Goal: Transaction & Acquisition: Obtain resource

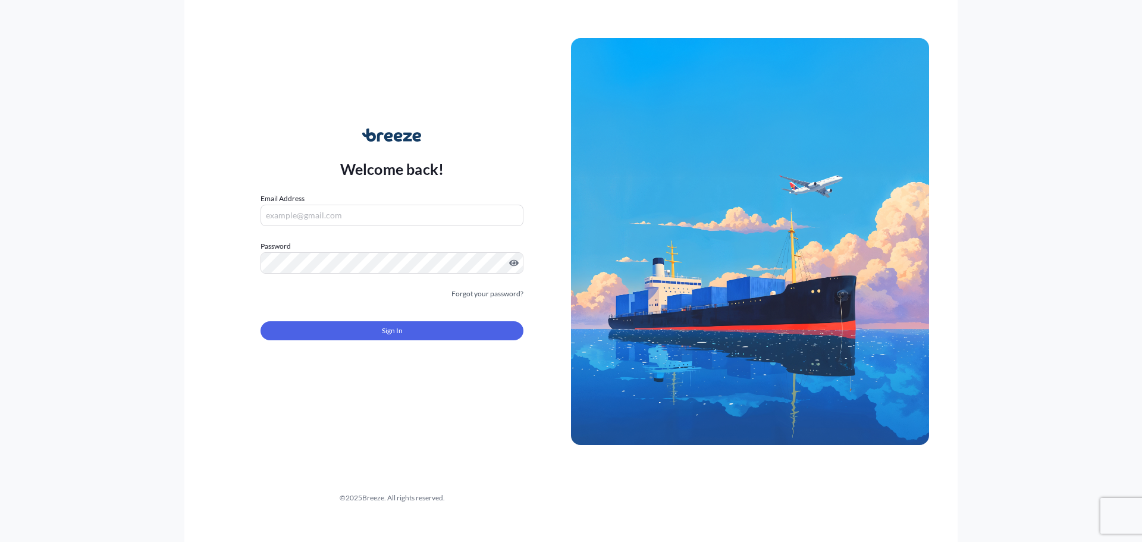
type input "[EMAIL_ADDRESS][DOMAIN_NAME]"
click at [40, 304] on div "Welcome back! Email Address [EMAIL_ADDRESS][DOMAIN_NAME] Password Must include:…" at bounding box center [571, 271] width 1142 height 542
click at [394, 331] on span "Sign In" at bounding box center [392, 331] width 21 height 12
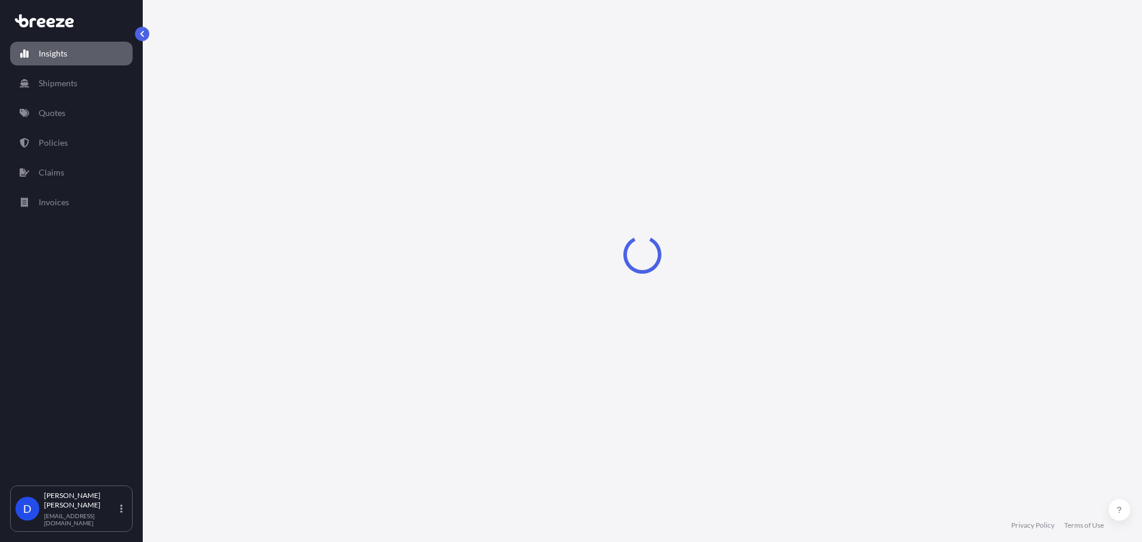
select select "2025"
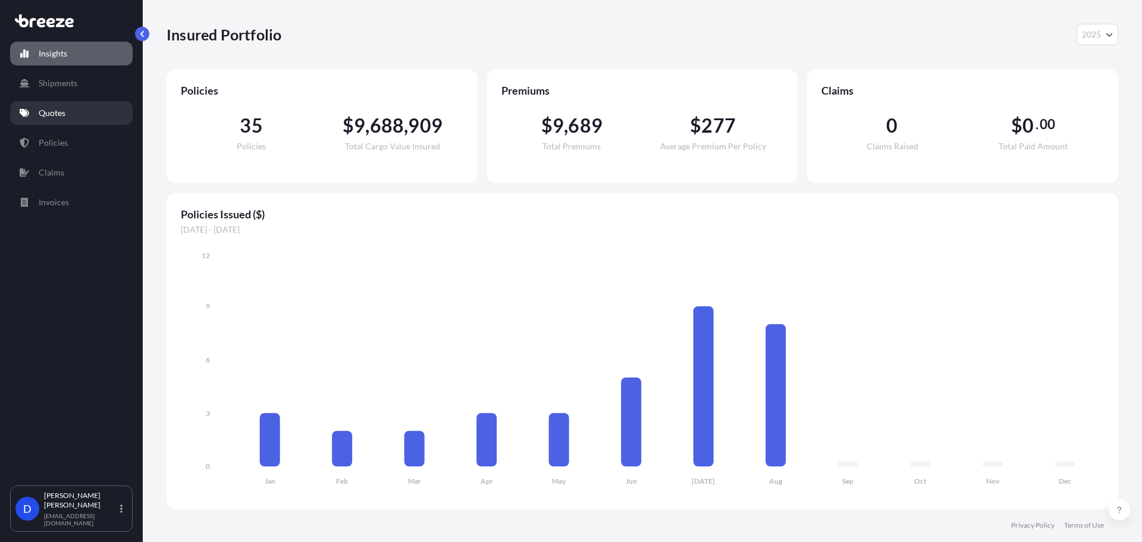
click at [47, 118] on p "Quotes" at bounding box center [52, 113] width 27 height 12
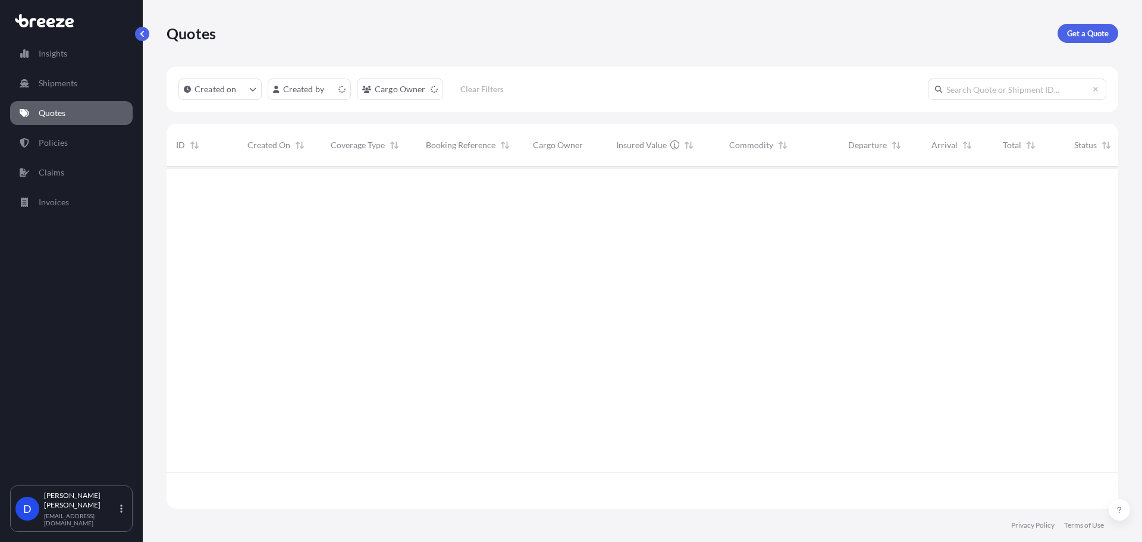
scroll to position [340, 943]
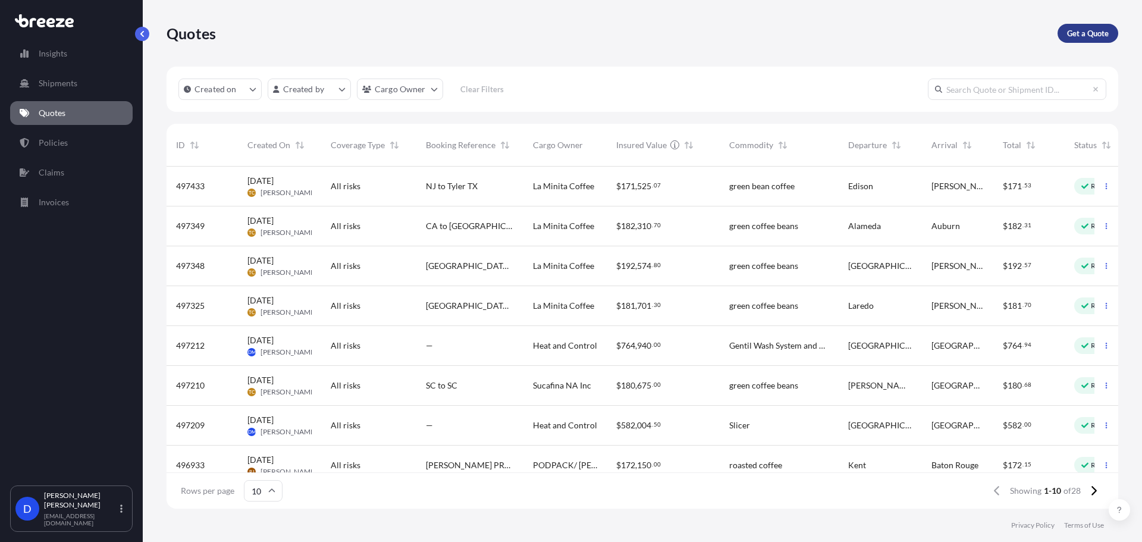
click at [1081, 34] on p "Get a Quote" at bounding box center [1088, 33] width 42 height 12
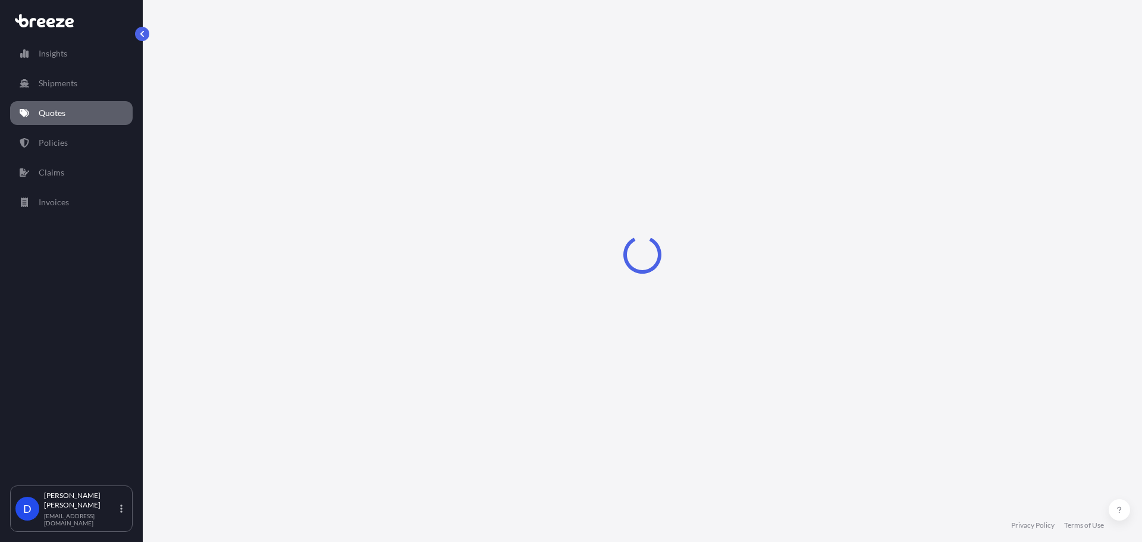
select select "Sea"
select select "1"
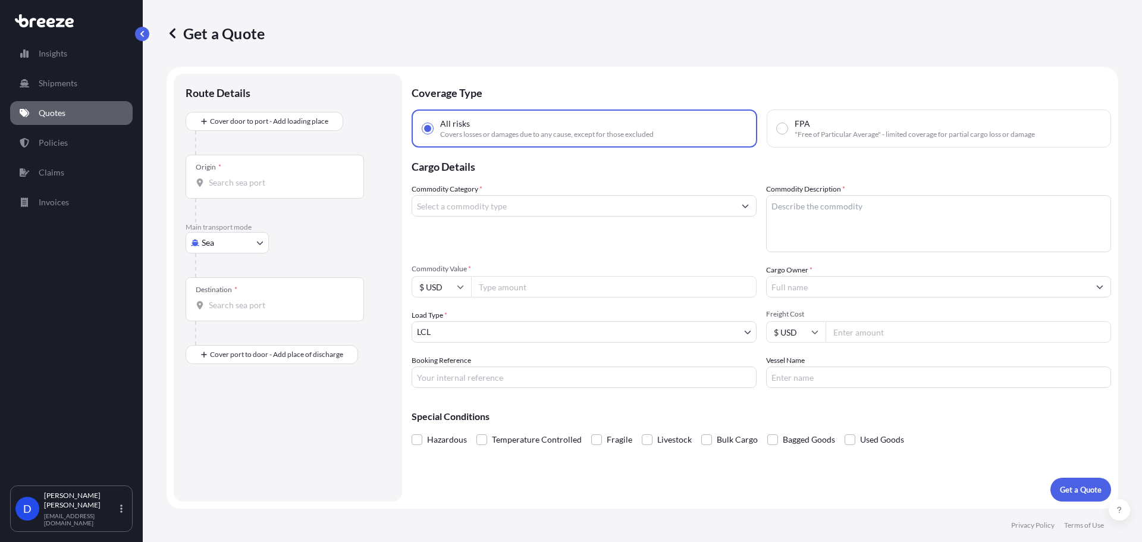
click at [461, 207] on input "Commodity Category *" at bounding box center [573, 205] width 322 height 21
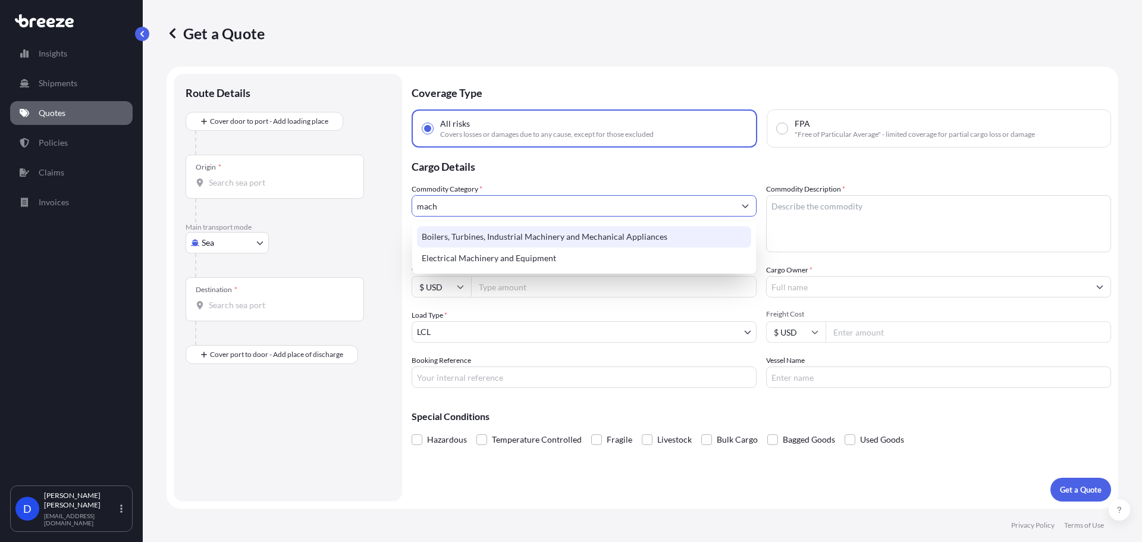
click at [462, 227] on div "Boilers, Turbines, Industrial Machinery and Mechanical Appliances" at bounding box center [584, 236] width 334 height 21
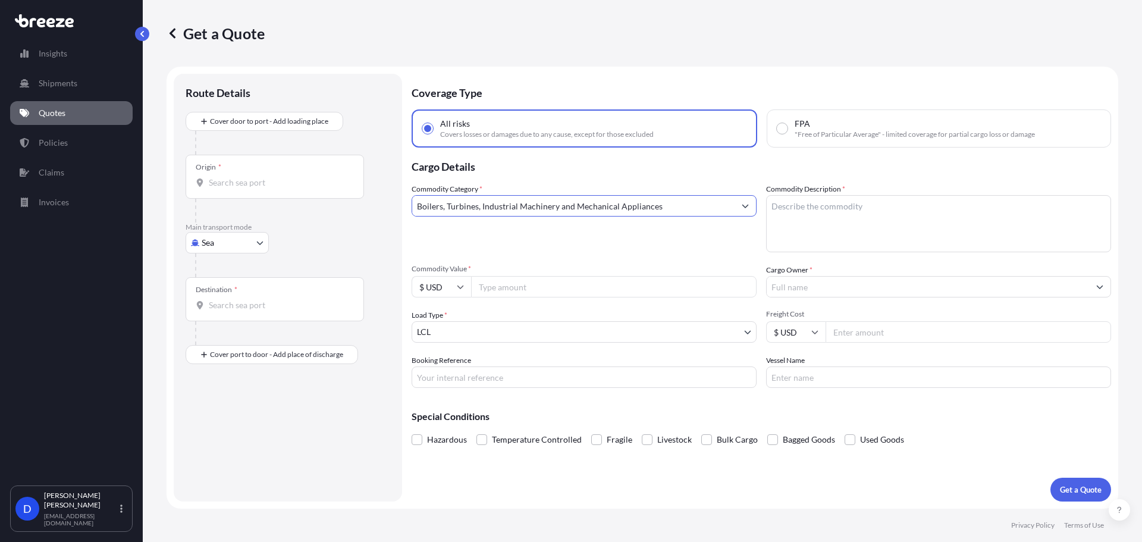
type input "Boilers, Turbines, Industrial Machinery and Mechanical Appliances"
click at [894, 220] on textarea "Commodity Description *" at bounding box center [938, 223] width 345 height 57
type textarea "Retro Fit Kit MTKF"
click at [474, 334] on body "Insights Shipments Quotes Policies Claims Invoices D [PERSON_NAME] [EMAIL_ADDRE…" at bounding box center [571, 315] width 1142 height 631
click at [215, 248] on body "Insights Shipments Quotes Policies Claims Invoices D [PERSON_NAME] [EMAIL_ADDRE…" at bounding box center [571, 315] width 1142 height 631
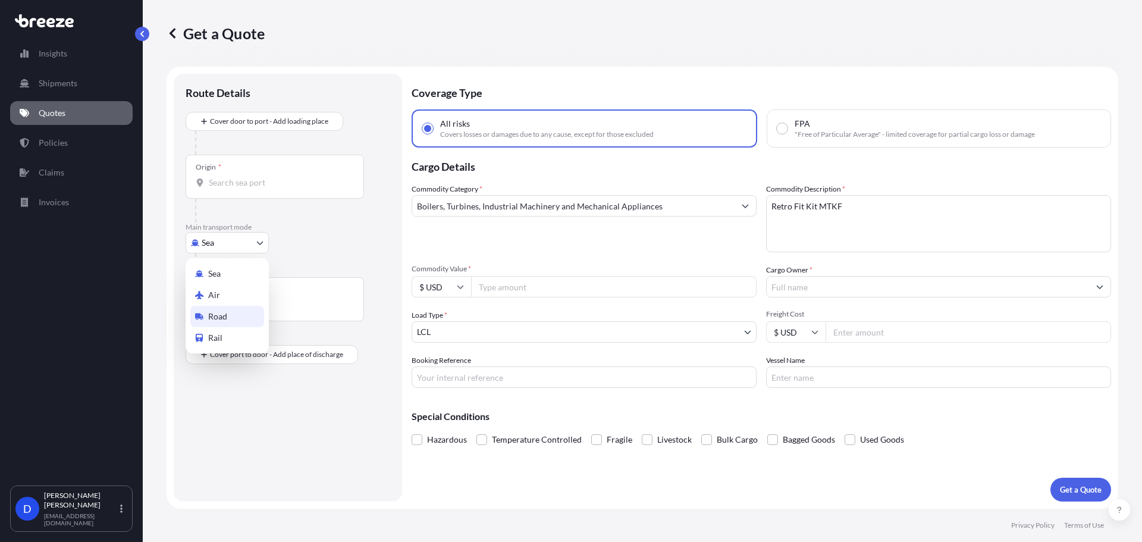
click at [211, 319] on span "Road" at bounding box center [217, 316] width 19 height 12
select select "Road"
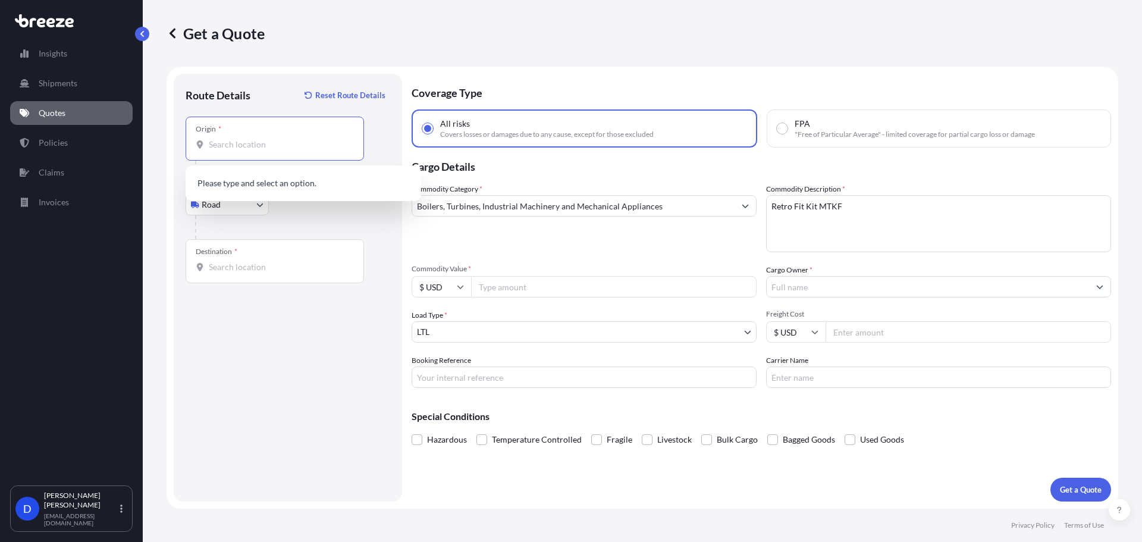
click at [241, 143] on input "Origin *" at bounding box center [279, 145] width 140 height 12
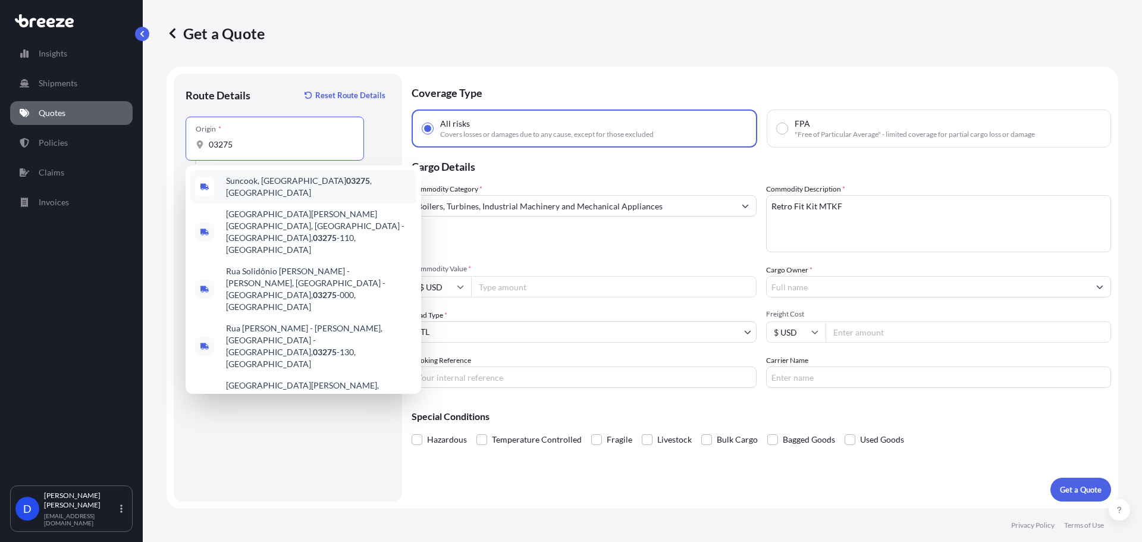
click at [272, 178] on span "Suncook, NH 03275 , [GEOGRAPHIC_DATA]" at bounding box center [319, 187] width 186 height 24
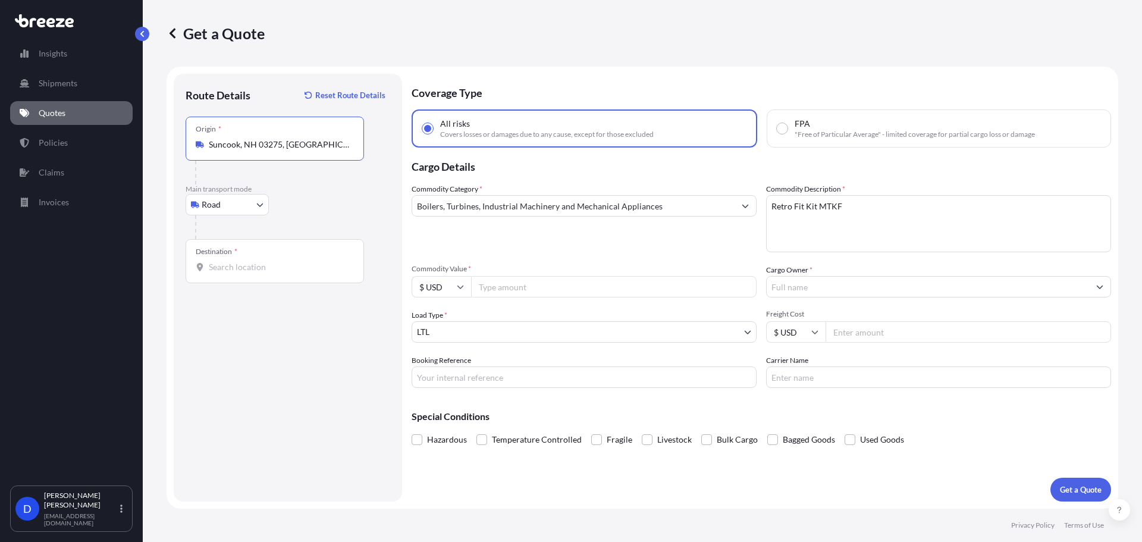
type input "Suncook, NH 03275, [GEOGRAPHIC_DATA]"
click at [239, 255] on div "Destination *" at bounding box center [275, 261] width 178 height 44
click at [239, 261] on input "Destination *" at bounding box center [279, 267] width 140 height 12
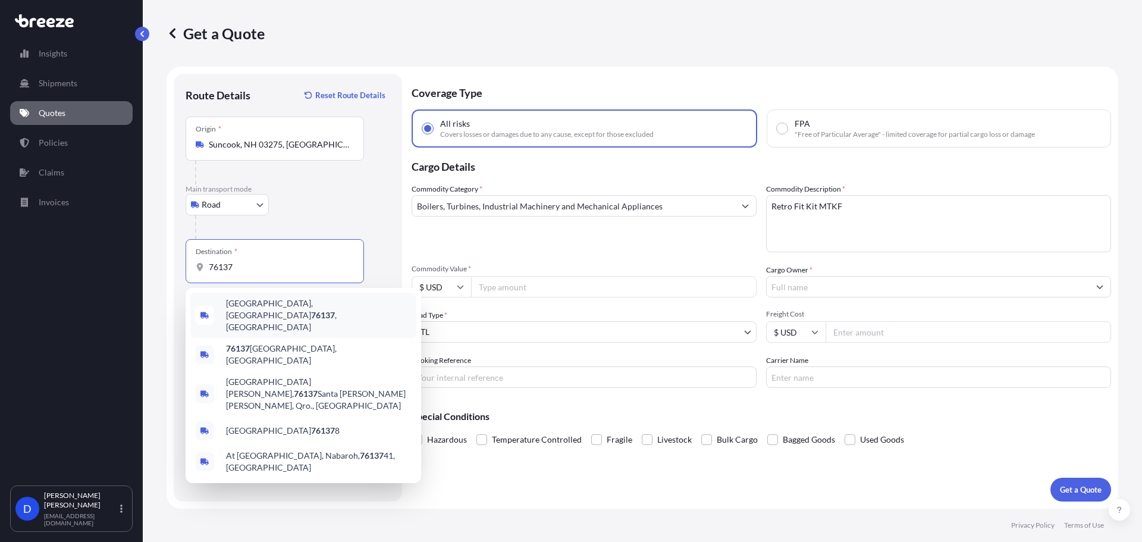
click at [247, 317] on div "[GEOGRAPHIC_DATA] , [GEOGRAPHIC_DATA]" at bounding box center [303, 315] width 226 height 45
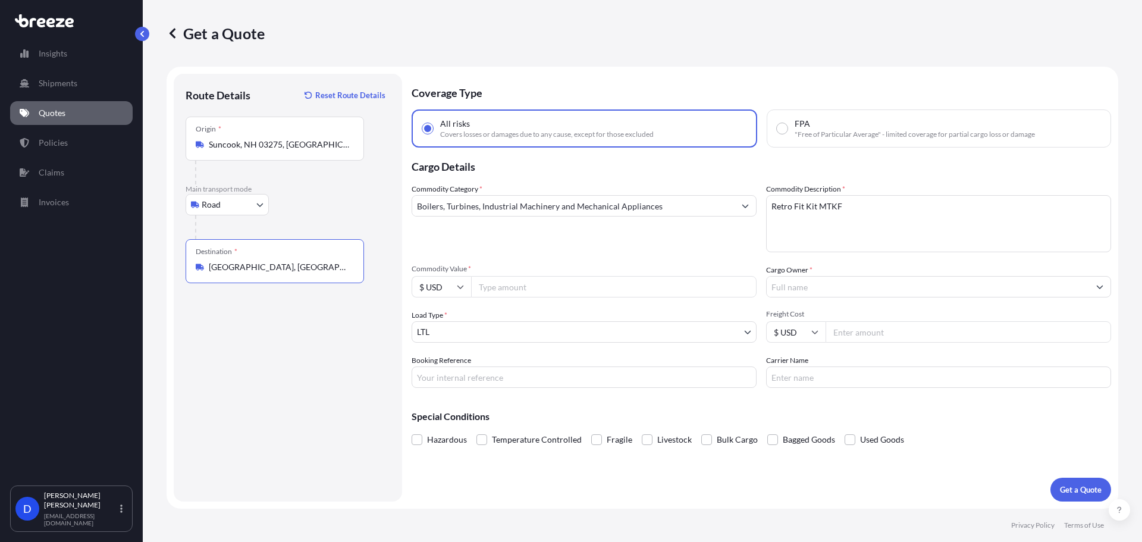
type input "[GEOGRAPHIC_DATA], [GEOGRAPHIC_DATA]"
click at [507, 283] on input "Commodity Value *" at bounding box center [613, 286] width 285 height 21
type input "150000"
click at [826, 281] on input "Cargo Owner *" at bounding box center [928, 286] width 322 height 21
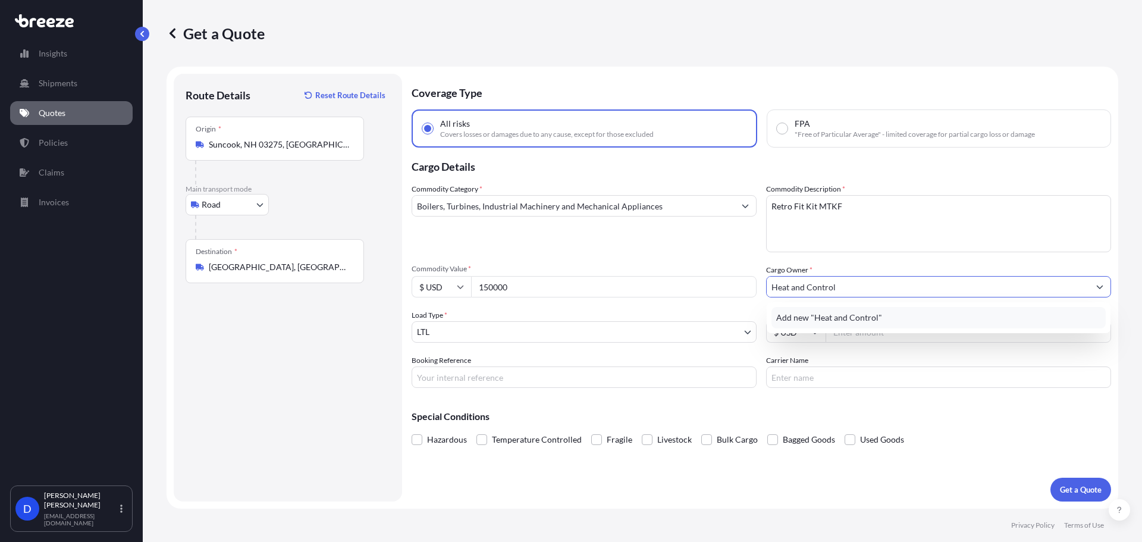
click at [856, 311] on div "Add new "Heat and Control"" at bounding box center [938, 317] width 334 height 21
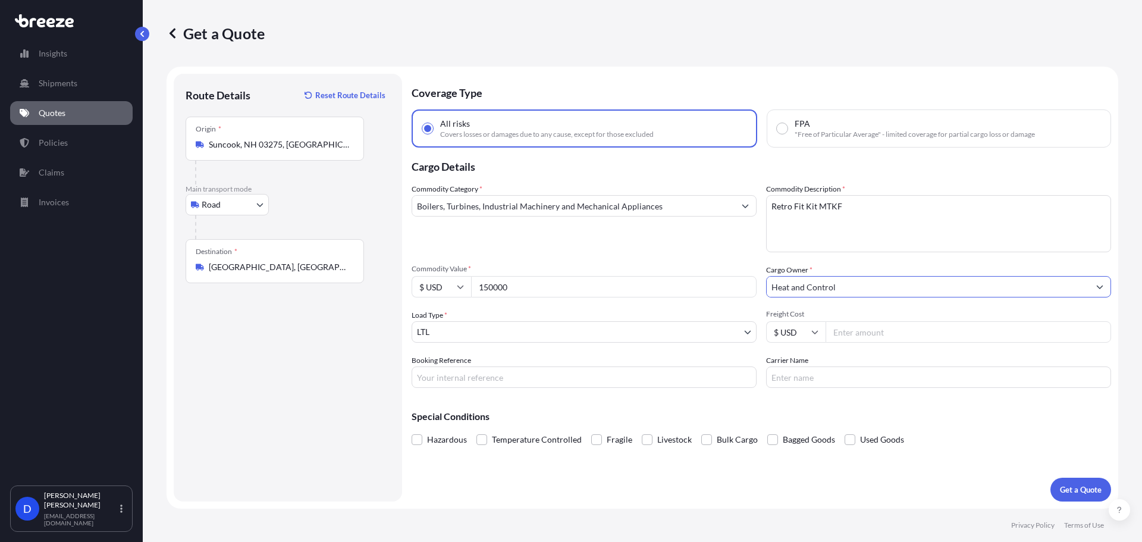
type input "Heat and Control"
click at [867, 336] on input "Freight Cost" at bounding box center [968, 331] width 285 height 21
type input "2750"
click at [519, 337] on body "0 options available. 1 option available. Insights Shipments Quotes Policies Cla…" at bounding box center [571, 315] width 1142 height 631
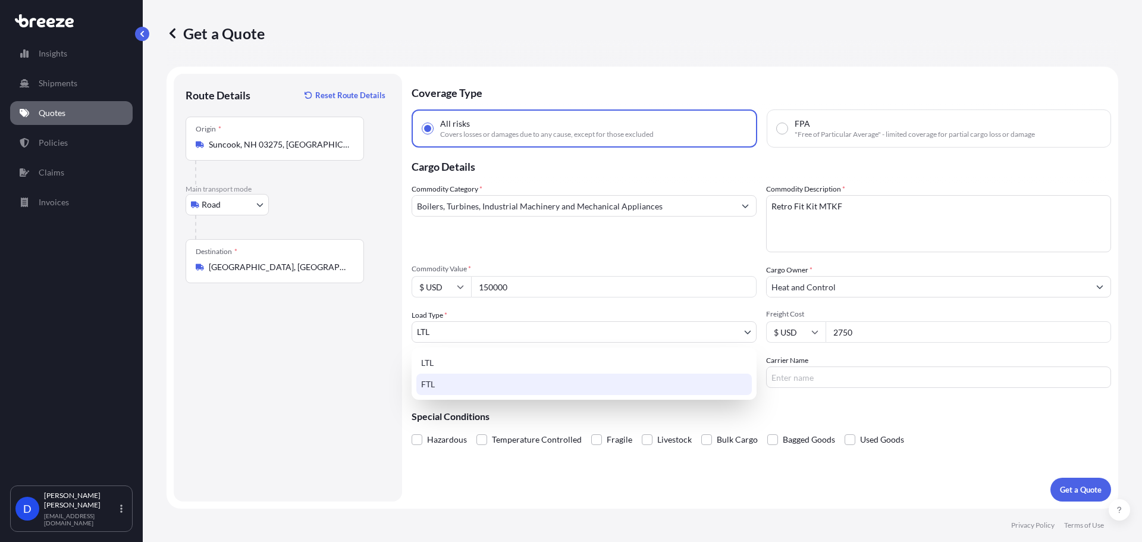
click at [463, 388] on div "FTL" at bounding box center [583, 384] width 335 height 21
select select "2"
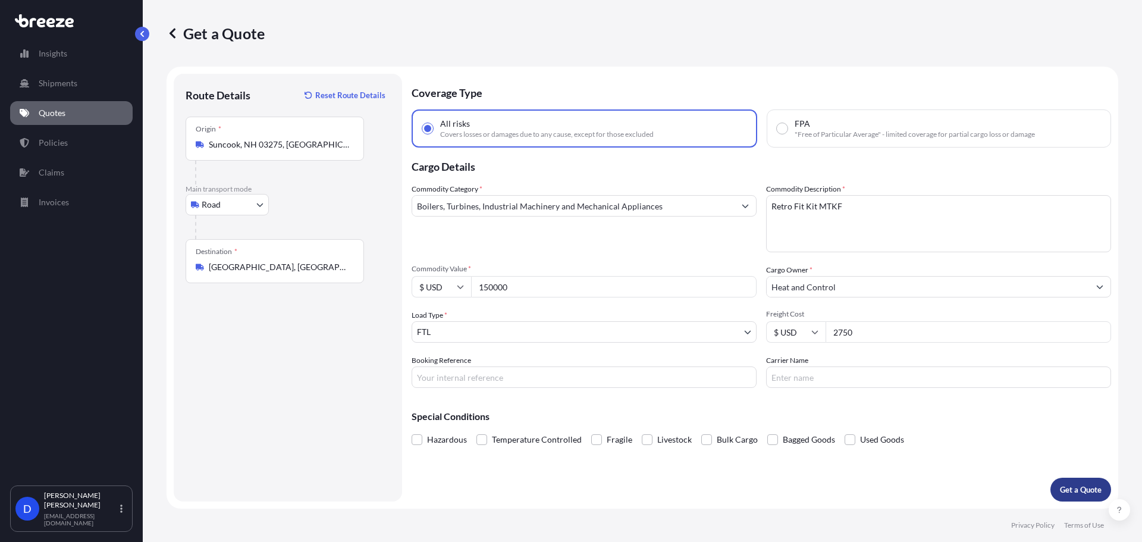
click at [1070, 489] on p "Get a Quote" at bounding box center [1081, 490] width 42 height 12
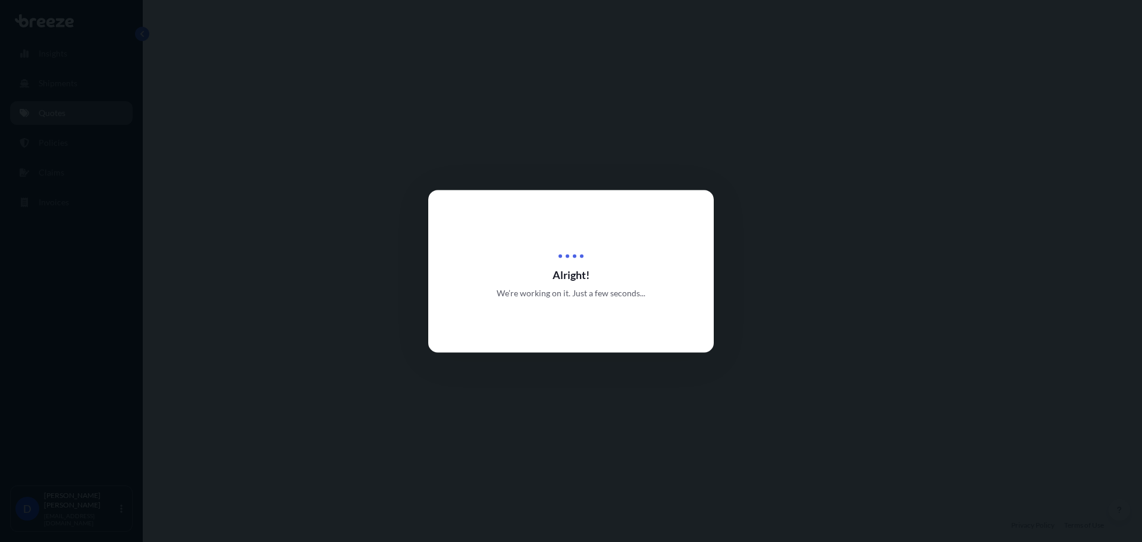
select select "Road"
select select "2"
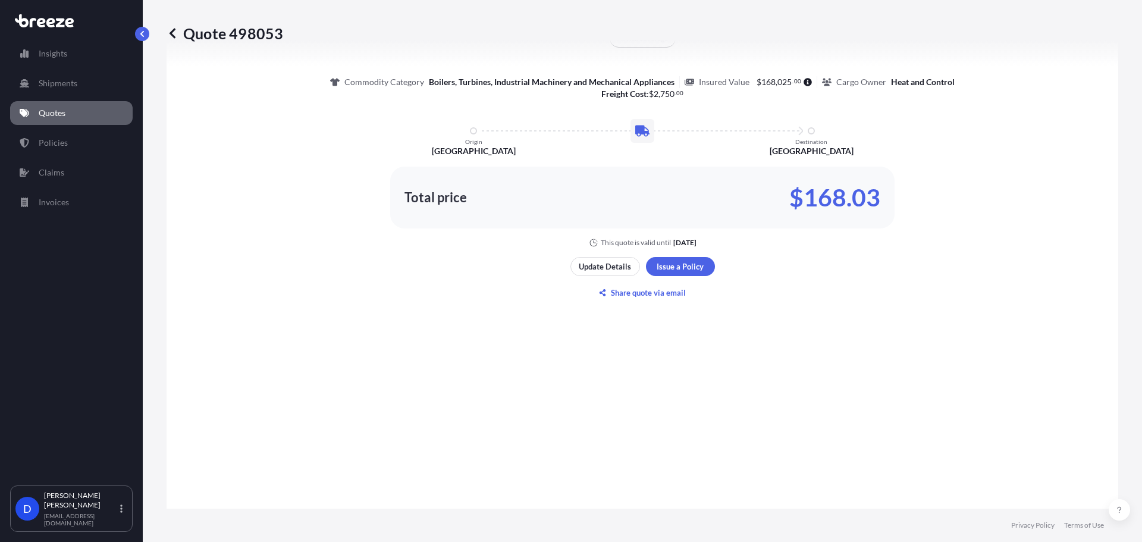
scroll to position [729, 0]
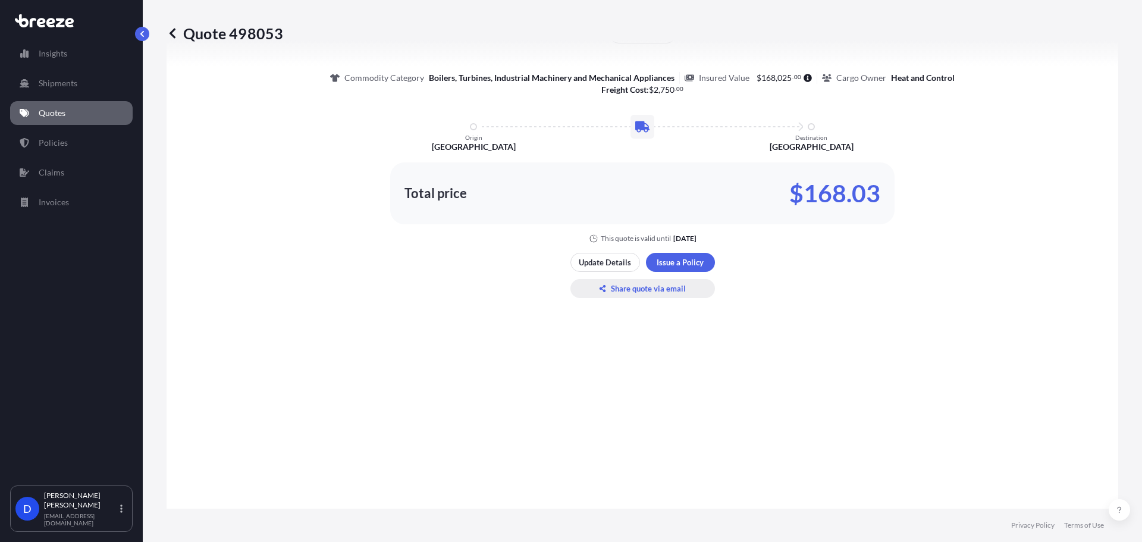
click at [611, 286] on p "Share quote via email" at bounding box center [648, 289] width 75 height 12
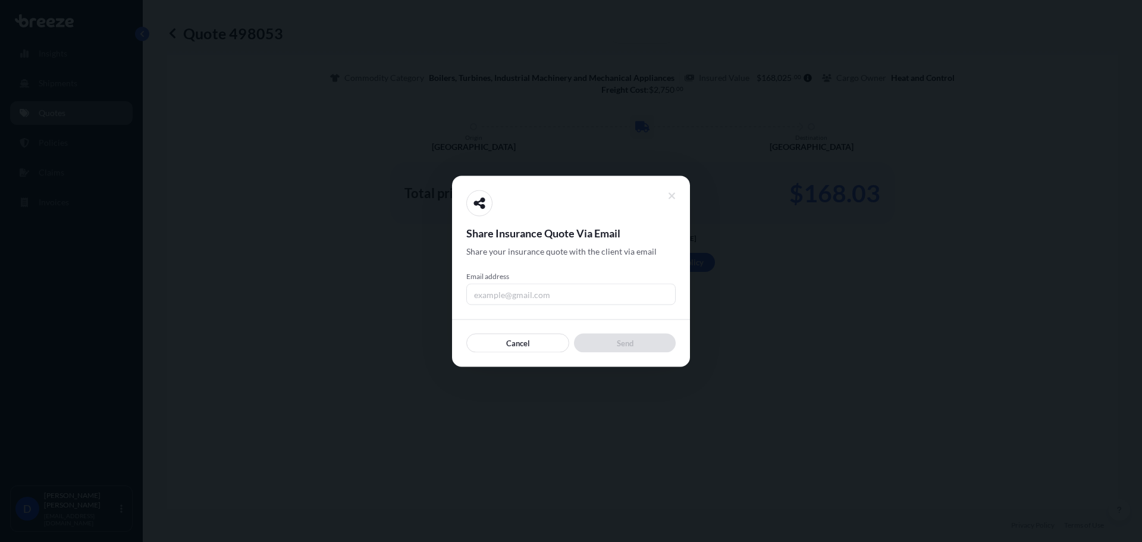
click at [485, 285] on input "Email address" at bounding box center [570, 293] width 209 height 21
type input "[EMAIL_ADDRESS][DOMAIN_NAME]"
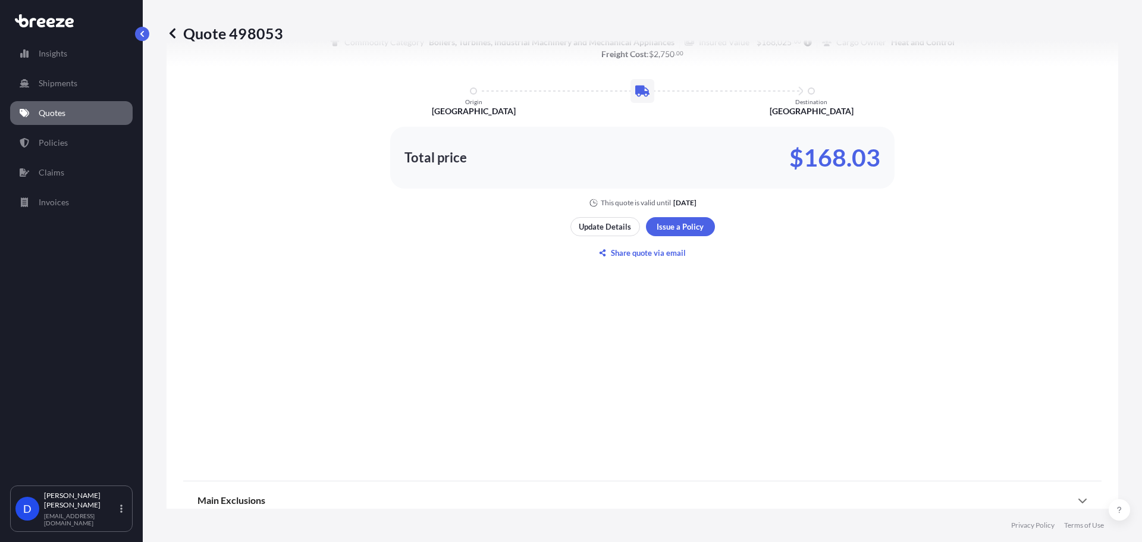
scroll to position [793, 0]
